Goal: Task Accomplishment & Management: Manage account settings

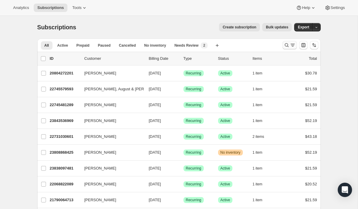
click at [285, 43] on icon "Search and filter results" at bounding box center [287, 45] width 6 height 6
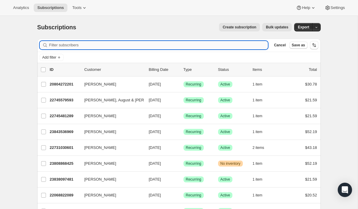
paste input "[EMAIL_ADDRESS][DOMAIN_NAME]"
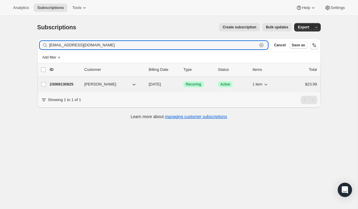
type input "[EMAIL_ADDRESS][DOMAIN_NAME]"
click at [62, 83] on p "23069130825" at bounding box center [65, 84] width 30 height 6
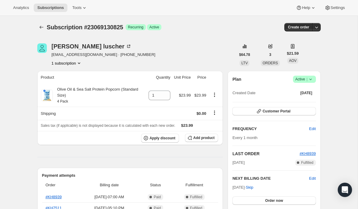
click at [312, 79] on icon at bounding box center [311, 79] width 6 height 6
click at [311, 89] on span "Pause subscription" at bounding box center [302, 91] width 33 height 4
